Goal: Task Accomplishment & Management: Manage account settings

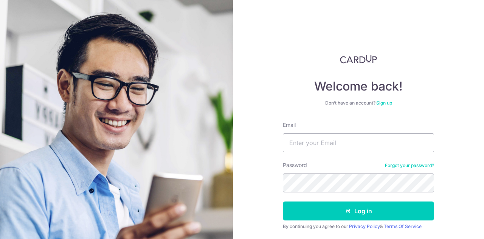
click at [280, 154] on form "Email Password Forgot your password? Log in By continuing you agree to our Priv…" at bounding box center [358, 187] width 151 height 132
click at [280, 147] on input "Email" at bounding box center [358, 142] width 151 height 19
type input "[EMAIL_ADDRESS][DOMAIN_NAME]"
click at [280, 199] on button "Log in" at bounding box center [358, 210] width 151 height 19
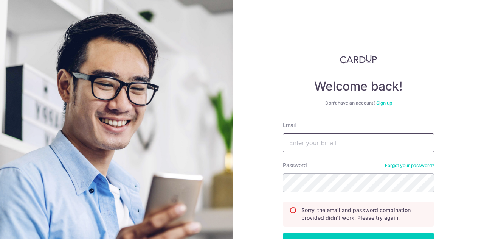
click at [314, 145] on input "Email" at bounding box center [358, 142] width 151 height 19
type input "[EMAIL_ADDRESS][DOMAIN_NAME]"
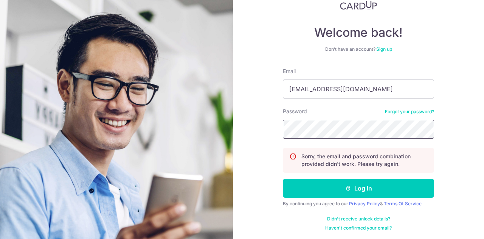
scroll to position [54, 0]
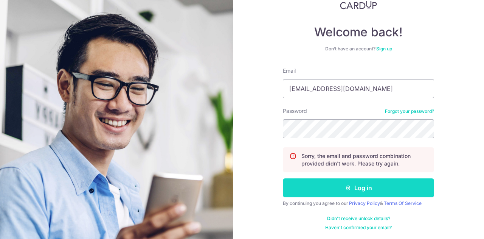
click at [318, 180] on button "Log in" at bounding box center [358, 187] width 151 height 19
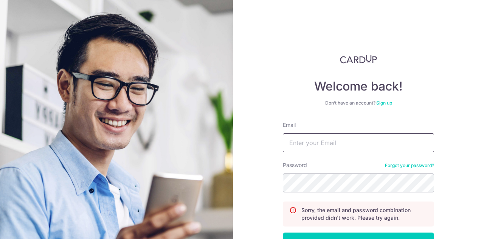
click at [305, 141] on input "Email" at bounding box center [358, 142] width 151 height 19
type input "elicia_lim@hotmail.com"
click at [283, 232] on button "Log in" at bounding box center [358, 241] width 151 height 19
click at [384, 145] on input "Email" at bounding box center [358, 142] width 151 height 19
type input "[EMAIL_ADDRESS][DOMAIN_NAME]"
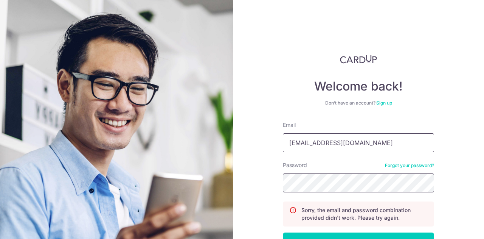
click at [283, 232] on button "Log in" at bounding box center [358, 241] width 151 height 19
click at [384, 145] on input "Email" at bounding box center [358, 142] width 151 height 19
type input "[EMAIL_ADDRESS][DOMAIN_NAME]"
click at [283, 232] on button "Log in" at bounding box center [358, 241] width 151 height 19
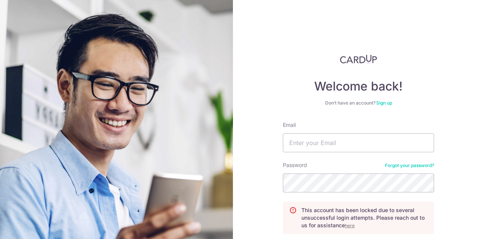
scroll to position [62, 0]
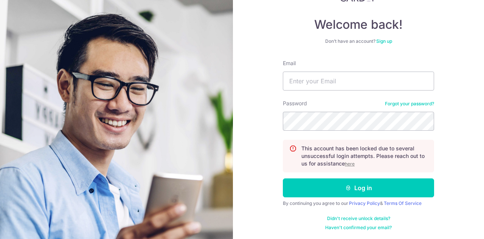
click at [348, 162] on u "here" at bounding box center [350, 164] width 10 height 6
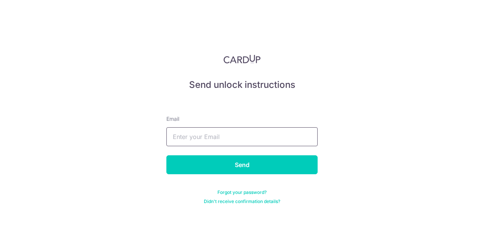
click at [218, 140] on input "text" at bounding box center [242, 136] width 151 height 19
type input "[EMAIL_ADDRESS][DOMAIN_NAME]"
click at [167, 155] on input "Send" at bounding box center [242, 164] width 151 height 19
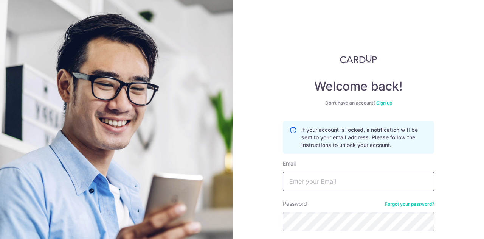
click at [313, 184] on input "Email" at bounding box center [358, 181] width 151 height 19
type input "[EMAIL_ADDRESS][DOMAIN_NAME]"
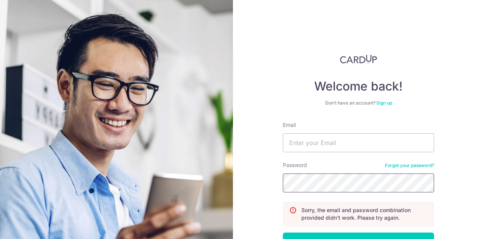
click at [283, 232] on button "Log in" at bounding box center [358, 241] width 151 height 19
click at [335, 133] on div "Email" at bounding box center [358, 136] width 151 height 31
click at [331, 137] on input "Email" at bounding box center [358, 142] width 151 height 19
